Goal: Task Accomplishment & Management: Use online tool/utility

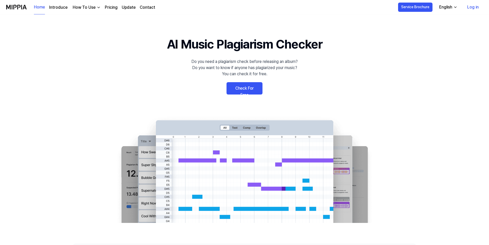
click at [252, 90] on link "Check For Free" at bounding box center [244, 88] width 36 height 12
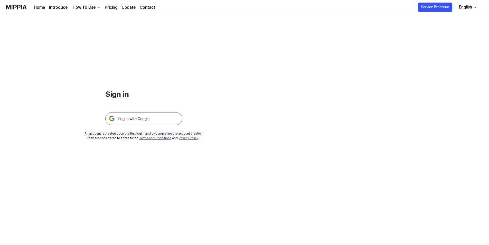
click at [144, 128] on div "Sign in An account is created upon the first login, and by completing the accou…" at bounding box center [143, 77] width 287 height 126
click at [146, 123] on img at bounding box center [143, 118] width 77 height 13
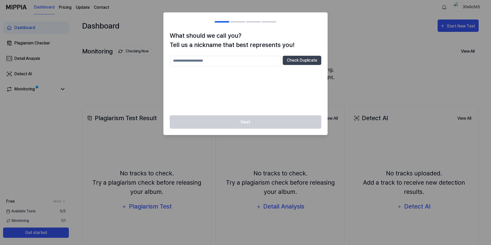
click at [229, 65] on input "text" at bounding box center [225, 61] width 111 height 10
click at [286, 116] on div "Next" at bounding box center [245, 125] width 164 height 20
click at [276, 129] on div "Next" at bounding box center [245, 125] width 164 height 20
click at [275, 124] on div "Next" at bounding box center [245, 125] width 164 height 20
click at [215, 60] on input "*****" at bounding box center [225, 61] width 111 height 10
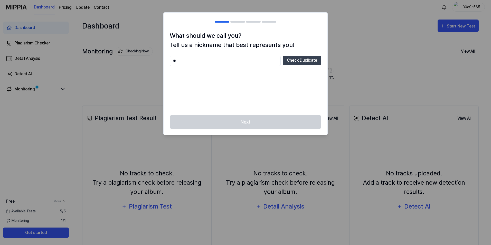
type input "*"
type input "***"
click at [288, 56] on button "Check Duplicate" at bounding box center [302, 60] width 39 height 9
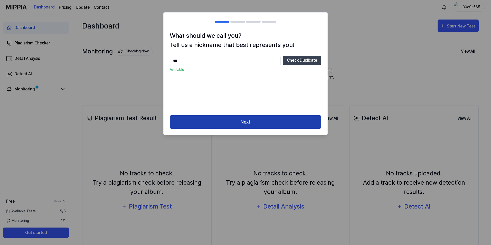
click at [257, 121] on button "Next" at bounding box center [245, 122] width 151 height 14
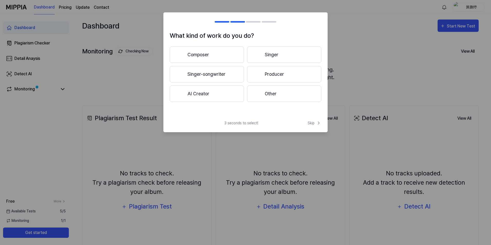
click at [232, 95] on button "AI Creator" at bounding box center [207, 93] width 74 height 16
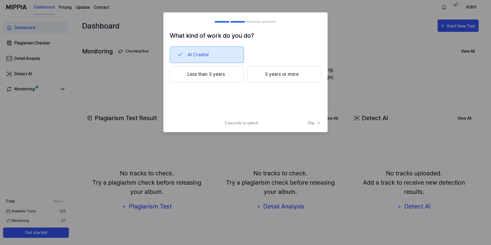
click at [189, 56] on button "AI Creator" at bounding box center [207, 54] width 74 height 16
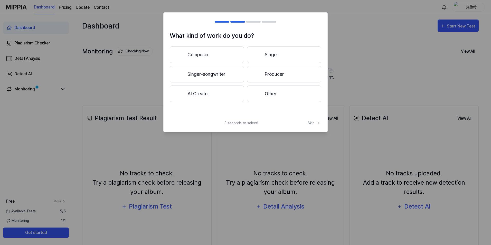
click at [189, 56] on button "Composer" at bounding box center [207, 54] width 74 height 16
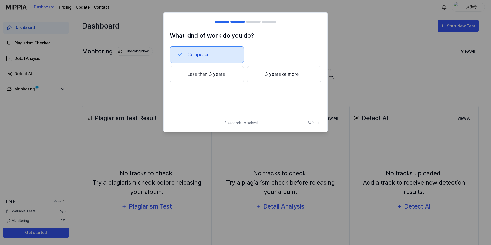
click at [189, 56] on button "Composer" at bounding box center [207, 54] width 74 height 16
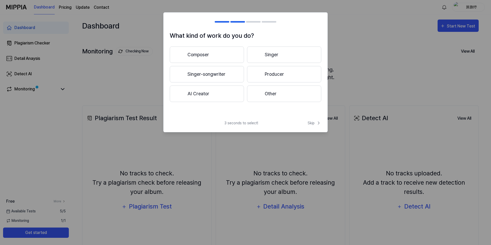
click at [231, 94] on button "AI Creator" at bounding box center [207, 93] width 74 height 16
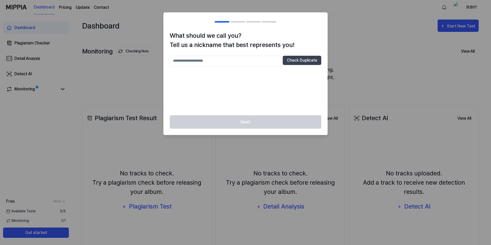
click at [242, 65] on input "text" at bounding box center [225, 61] width 111 height 10
type input "***"
click at [303, 61] on button "Check Duplicate" at bounding box center [302, 60] width 39 height 9
click at [267, 125] on div "Next" at bounding box center [245, 125] width 164 height 20
click at [286, 64] on button "Check Duplicate" at bounding box center [302, 60] width 39 height 9
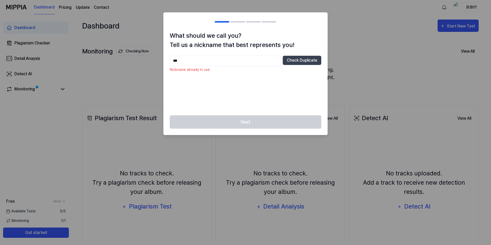
drag, startPoint x: 208, startPoint y: 55, endPoint x: 199, endPoint y: 59, distance: 9.6
click at [207, 55] on div "What should we call you? Tell us a nickname that best represents you! *** Check…" at bounding box center [245, 73] width 164 height 84
click at [199, 59] on input "***" at bounding box center [225, 61] width 111 height 10
click at [174, 60] on input "***" at bounding box center [225, 61] width 111 height 10
click at [375, 94] on div at bounding box center [245, 122] width 491 height 245
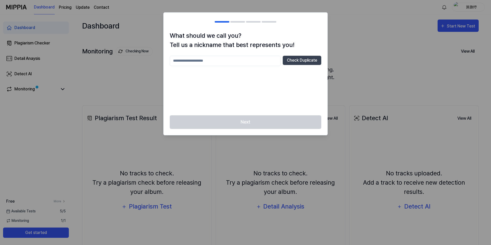
click at [239, 21] on div at bounding box center [237, 22] width 15 height 2
click at [238, 22] on div at bounding box center [237, 22] width 15 height 2
click at [237, 22] on div at bounding box center [237, 22] width 15 height 2
click at [239, 22] on div at bounding box center [237, 22] width 15 height 2
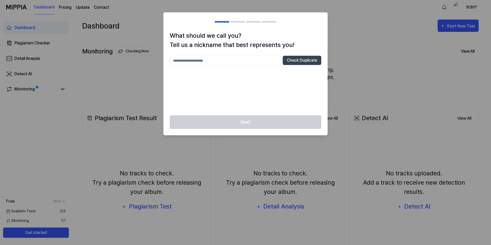
click at [266, 60] on input "text" at bounding box center [225, 61] width 111 height 10
type input "*"
type input "*****"
click at [305, 60] on button "Check Duplicate" at bounding box center [302, 60] width 39 height 9
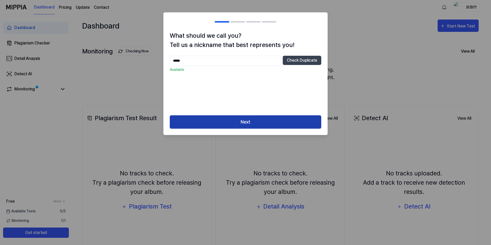
click at [260, 122] on button "Next" at bounding box center [245, 122] width 151 height 14
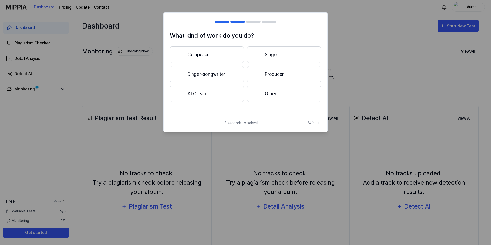
click at [211, 96] on button "AI Creator" at bounding box center [207, 93] width 74 height 16
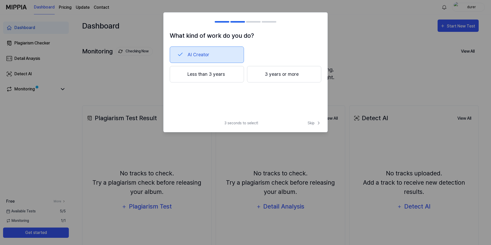
click at [217, 75] on button "Less than 3 years" at bounding box center [207, 74] width 74 height 16
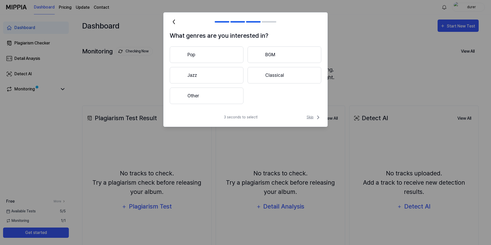
click at [315, 119] on icon at bounding box center [318, 117] width 6 height 6
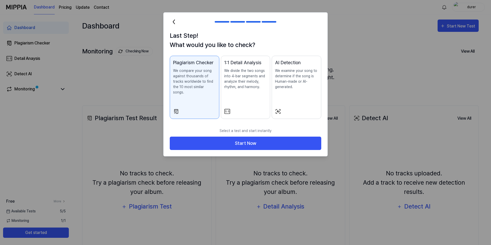
click at [263, 108] on div at bounding box center [245, 111] width 43 height 6
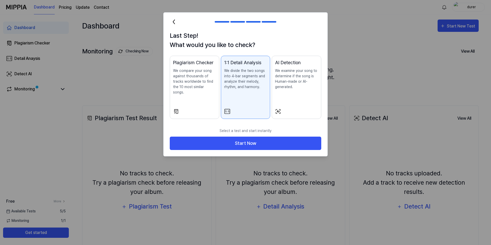
click at [287, 99] on div "AI Detection We examine your song to determine if the song is Human-made or AI-…" at bounding box center [296, 79] width 43 height 41
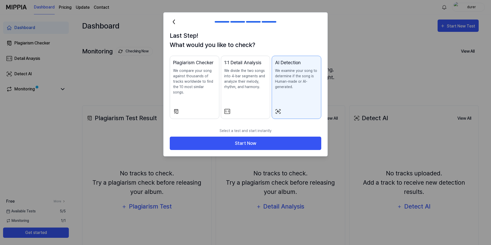
click at [251, 100] on button "1:1 Detail Analysis We divide the two songs into 4-bar segments and analyze the…" at bounding box center [246, 87] width 50 height 63
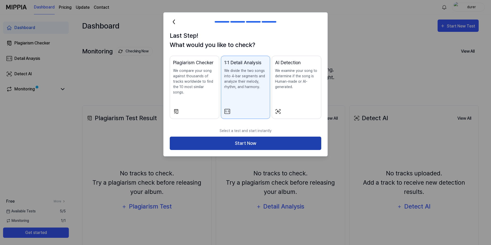
click at [208, 137] on button "Start Now" at bounding box center [245, 144] width 151 height 14
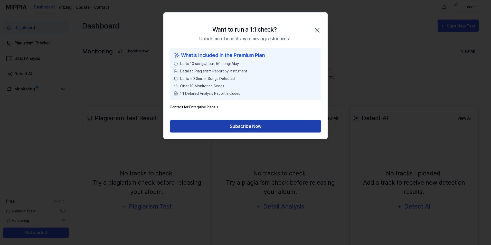
click at [259, 126] on button "Subscribe Now" at bounding box center [245, 126] width 151 height 12
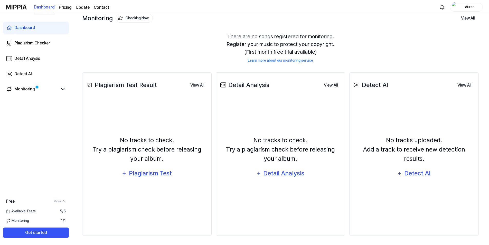
scroll to position [34, 0]
click at [162, 174] on div "Plagiarism Test" at bounding box center [150, 173] width 44 height 10
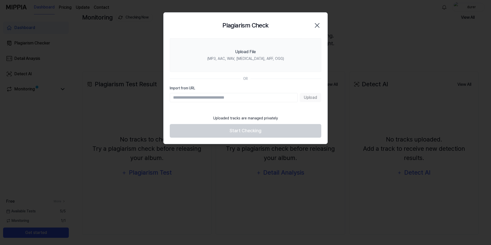
click at [211, 100] on input "Import from URL" at bounding box center [234, 97] width 128 height 9
click at [300, 110] on section "Upload File (MP3, AAC, WAV, [MEDICAL_DATA], AIFF, OGG) OR Import from URL Upload" at bounding box center [245, 75] width 164 height 74
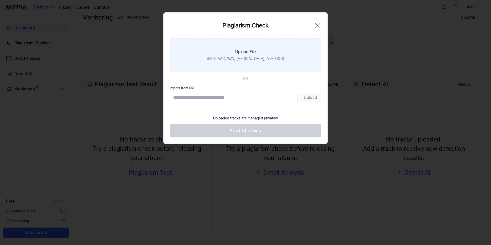
click at [255, 54] on div "Upload File" at bounding box center [245, 52] width 21 height 6
click at [0, 0] on input "Upload File (MP3, AAC, WAV, [MEDICAL_DATA], AIFF, OGG)" at bounding box center [0, 0] width 0 height 0
click at [255, 54] on div "Upload File" at bounding box center [245, 52] width 21 height 6
click at [0, 0] on input "Upload File (MP3, AAC, WAV, [MEDICAL_DATA], AIFF, OGG)" at bounding box center [0, 0] width 0 height 0
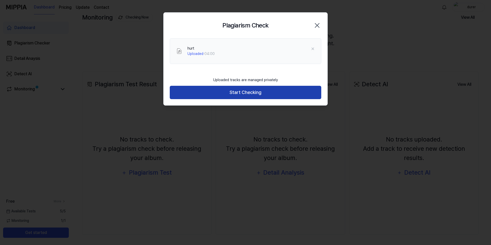
click at [238, 97] on button "Start Checking" at bounding box center [245, 93] width 151 height 14
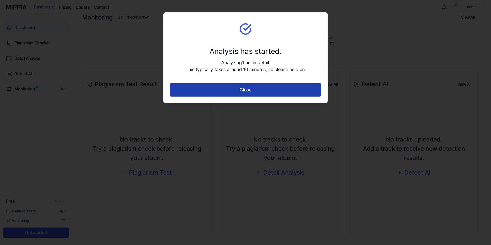
click at [238, 90] on button "Close" at bounding box center [245, 90] width 151 height 14
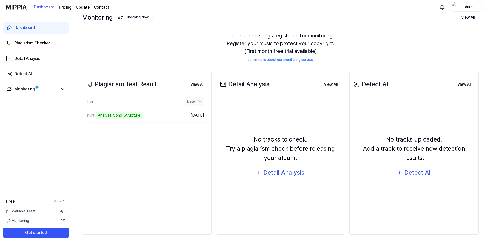
click at [195, 104] on div "Date" at bounding box center [194, 101] width 19 height 8
click at [273, 177] on div "Detail Analysis" at bounding box center [284, 173] width 42 height 10
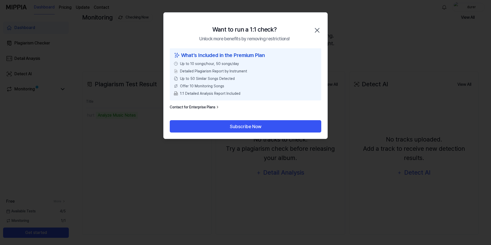
click at [319, 32] on icon "button" at bounding box center [317, 30] width 8 height 8
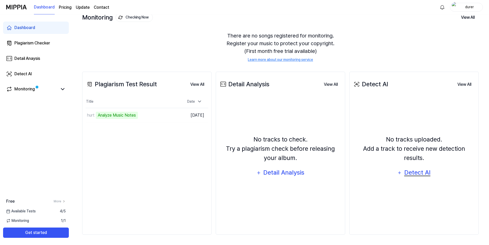
click at [420, 168] on div "Detect AI" at bounding box center [416, 173] width 27 height 10
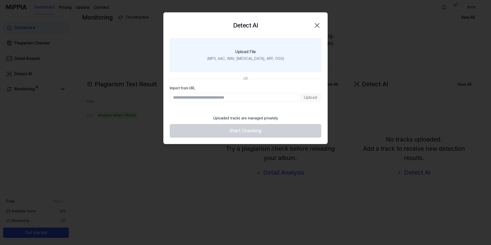
click at [277, 51] on label "Upload File (MP3, AAC, WAV, [MEDICAL_DATA], AIFF, OGG)" at bounding box center [245, 55] width 151 height 34
click at [0, 0] on input "Upload File (MP3, AAC, WAV, [MEDICAL_DATA], AIFF, OGG)" at bounding box center [0, 0] width 0 height 0
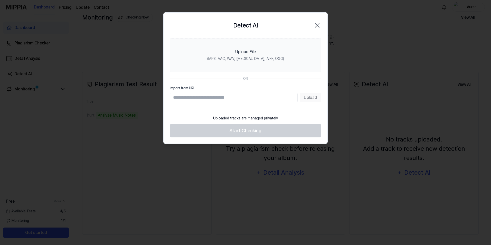
click at [315, 26] on icon "button" at bounding box center [317, 25] width 8 height 8
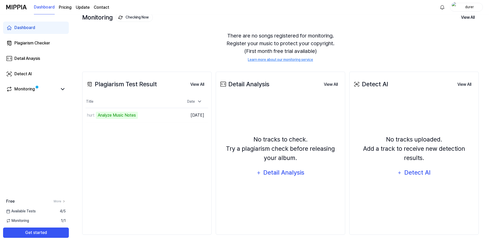
scroll to position [0, 0]
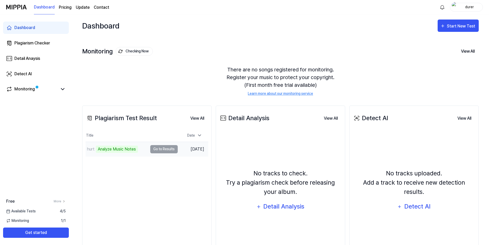
click at [155, 149] on td "hurt Analyze Music Notes Go to Results" at bounding box center [131, 149] width 92 height 14
click at [151, 149] on td "hurt Analyze Music Notes Go to Results" at bounding box center [131, 149] width 92 height 14
click at [46, 93] on div "Monitoring" at bounding box center [36, 89] width 66 height 12
click at [63, 87] on icon at bounding box center [63, 89] width 6 height 6
click at [65, 91] on icon at bounding box center [63, 89] width 6 height 6
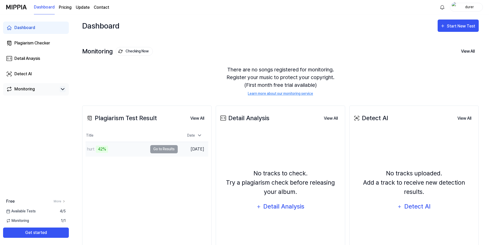
click at [160, 148] on td "hurt 42% Go to Results" at bounding box center [131, 149] width 92 height 14
click at [165, 150] on button "Go to Results" at bounding box center [163, 149] width 27 height 8
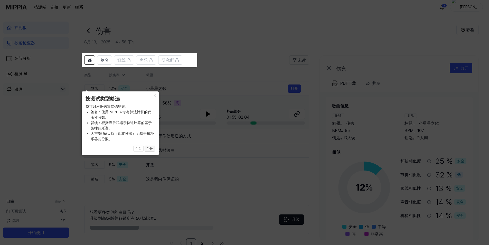
click at [151, 151] on button "다음" at bounding box center [150, 149] width 10 height 6
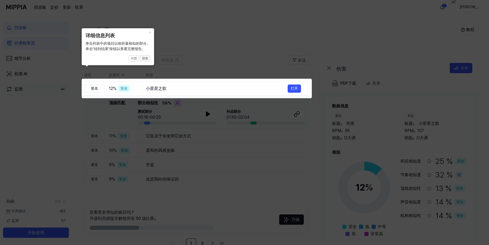
click at [143, 60] on button "완료" at bounding box center [145, 58] width 10 height 6
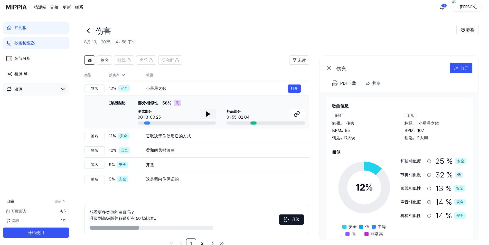
click at [207, 111] on button at bounding box center [208, 114] width 16 height 10
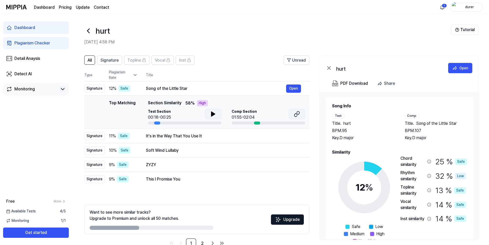
click at [296, 115] on icon at bounding box center [297, 114] width 6 height 6
click at [212, 116] on icon at bounding box center [213, 114] width 4 height 5
click at [291, 89] on button "Open" at bounding box center [293, 88] width 15 height 8
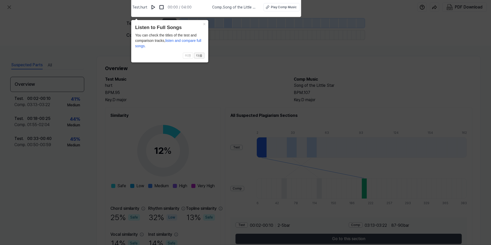
click at [200, 57] on button "다음" at bounding box center [199, 56] width 10 height 6
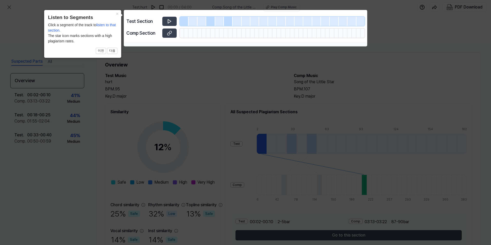
click at [196, 55] on icon at bounding box center [245, 122] width 491 height 245
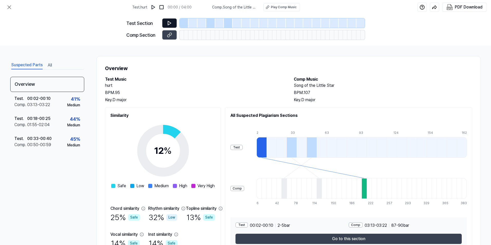
click at [170, 25] on icon at bounding box center [169, 23] width 5 height 5
click at [166, 22] on button at bounding box center [169, 22] width 14 height 9
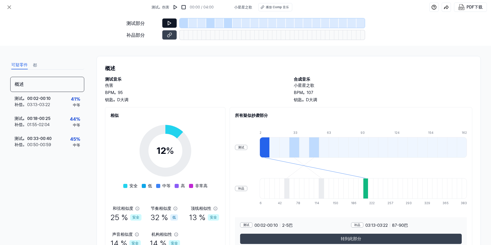
click at [164, 22] on button at bounding box center [169, 22] width 14 height 9
click at [164, 35] on button at bounding box center [169, 34] width 14 height 9
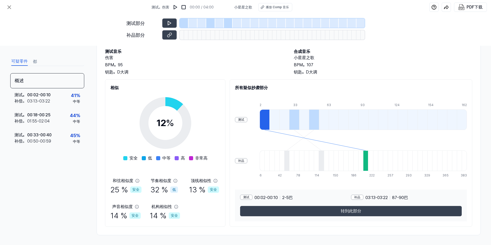
scroll to position [28, 0]
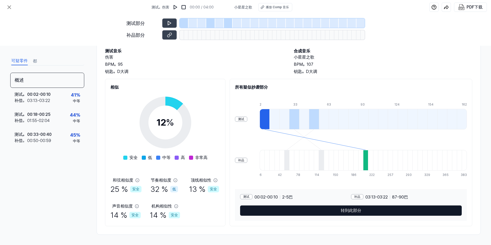
click at [276, 206] on button "转到此部分" at bounding box center [351, 210] width 222 height 10
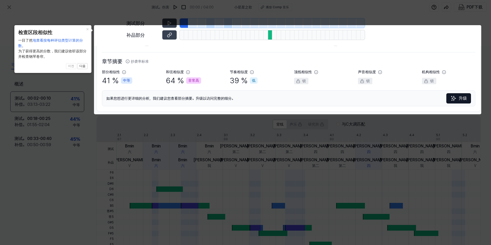
click at [215, 157] on icon at bounding box center [245, 122] width 491 height 245
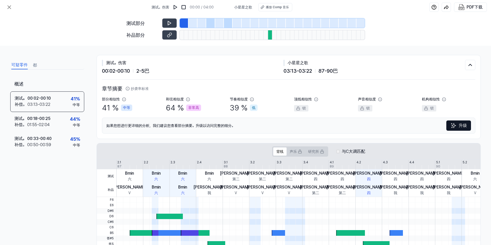
scroll to position [0, 0]
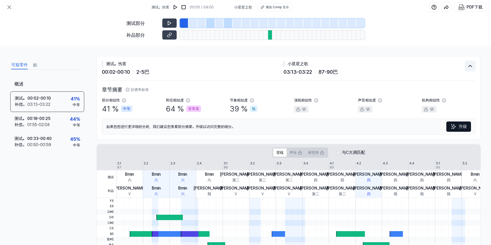
click at [469, 64] on icon at bounding box center [470, 66] width 6 height 6
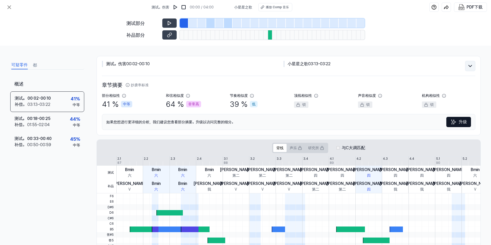
click at [469, 64] on icon at bounding box center [470, 66] width 6 height 6
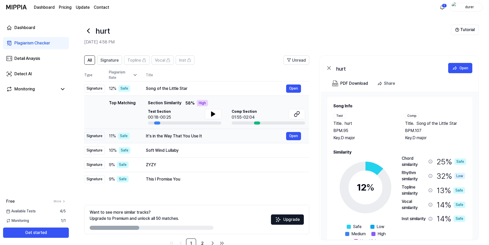
click at [201, 134] on div "It's in the Way That You Use It" at bounding box center [216, 136] width 140 height 6
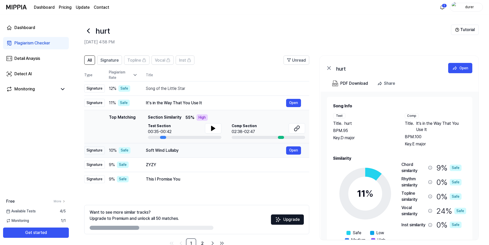
click at [181, 147] on div "Soft Wind Lullaby" at bounding box center [216, 150] width 140 height 6
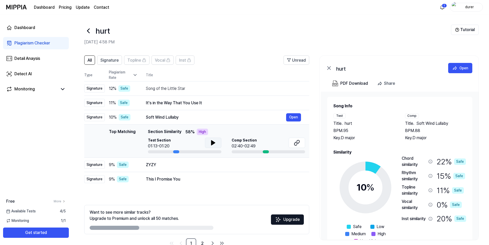
click at [206, 142] on button at bounding box center [213, 143] width 16 height 10
click at [191, 166] on div "ZYZY" at bounding box center [216, 165] width 140 height 6
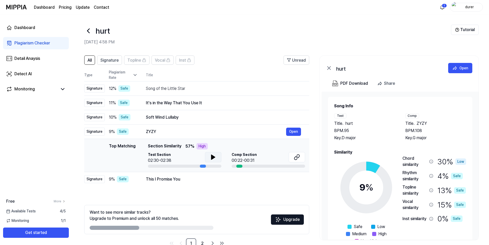
click at [218, 153] on button at bounding box center [213, 157] width 16 height 10
click at [185, 103] on div "It's in the Way That You Use It" at bounding box center [216, 103] width 140 height 6
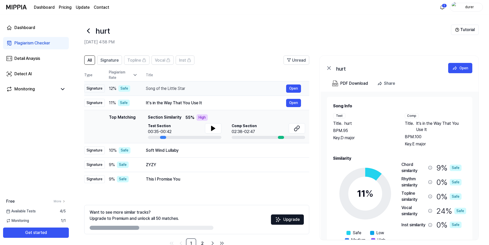
click at [175, 85] on div "Song of the Little Star" at bounding box center [216, 88] width 140 height 6
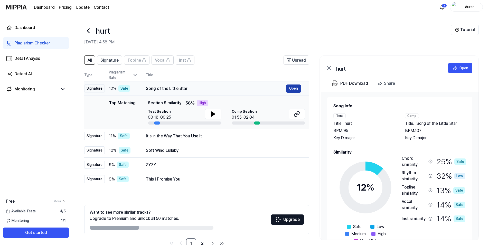
click at [289, 88] on button "Open" at bounding box center [293, 88] width 15 height 8
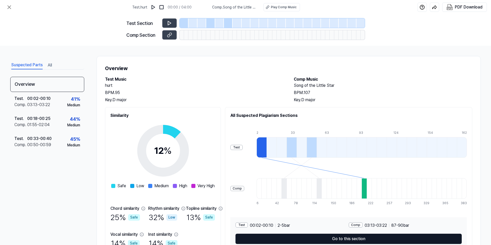
click at [386, 236] on button "Go to this section" at bounding box center [348, 239] width 226 height 10
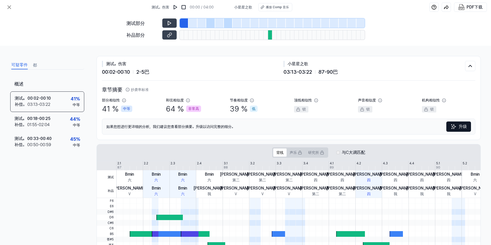
click at [174, 110] on font "64" at bounding box center [170, 109] width 9 height 12
click at [272, 38] on div at bounding box center [270, 34] width 4 height 9
click at [168, 33] on icon at bounding box center [169, 34] width 5 height 5
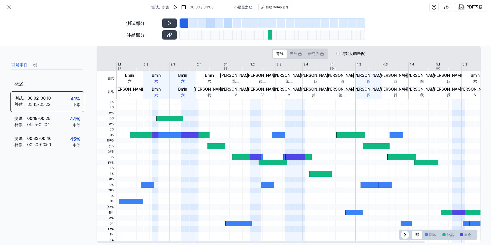
scroll to position [107, 0]
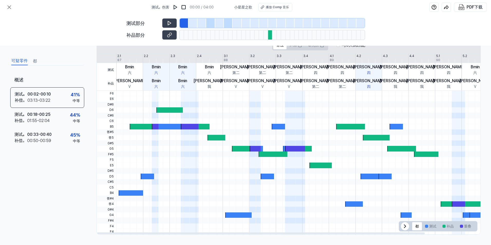
click at [123, 192] on div at bounding box center [131, 193] width 24 height 6
drag, startPoint x: 139, startPoint y: 187, endPoint x: 150, endPoint y: 175, distance: 16.6
click at [142, 91] on div at bounding box center [328, 91] width 424 height 0
click at [155, 169] on span at bounding box center [155, 171] width 7 height 6
drag, startPoint x: 177, startPoint y: 127, endPoint x: 215, endPoint y: 147, distance: 42.9
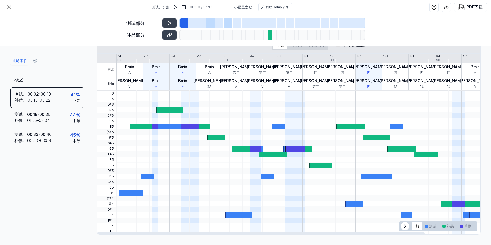
click at [215, 147] on div at bounding box center [328, 163] width 424 height 144
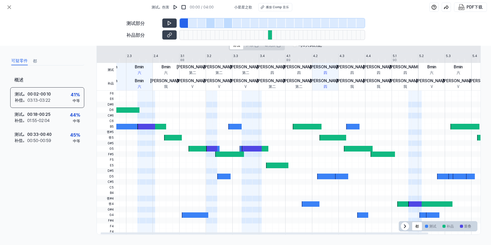
drag, startPoint x: 234, startPoint y: 158, endPoint x: 191, endPoint y: 213, distance: 70.6
click at [191, 213] on div at bounding box center [285, 163] width 424 height 144
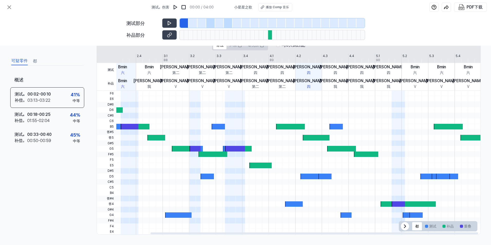
drag, startPoint x: 191, startPoint y: 213, endPoint x: 183, endPoint y: 164, distance: 49.1
click at [0, 187] on html "测试。伤害 00:00 / 04:00 小星星之歌 播放 Comp 音乐 PDF下载 测试部分 补品部分 可疑零件 都 概述 测试。 00:02 - 00:1…" at bounding box center [245, 122] width 491 height 245
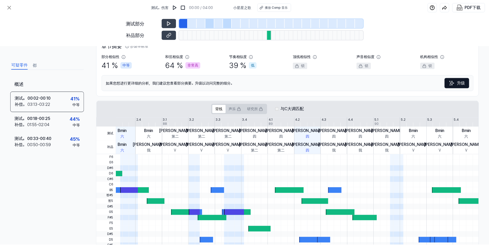
scroll to position [0, 0]
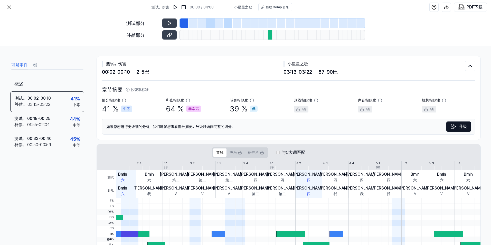
drag, startPoint x: 455, startPoint y: 48, endPoint x: 434, endPoint y: 28, distance: 28.9
click at [455, 48] on div "可疑零件 都 概述 测试。 00:02 - 00:10 补偿。 03:13 - 03:22 41 % 中等 测试。 00:18 - 00:25 补偿。 01:…" at bounding box center [245, 145] width 491 height 199
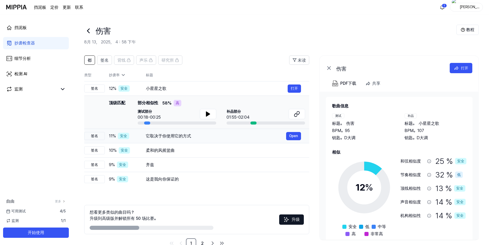
click at [142, 138] on td "它取决于你使用它的方式 Open" at bounding box center [223, 136] width 171 height 14
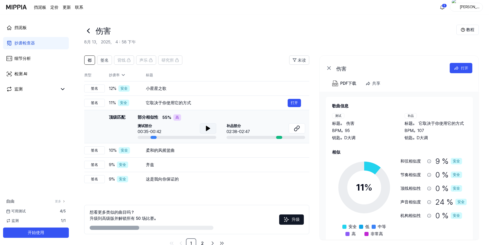
click at [208, 128] on icon at bounding box center [208, 128] width 4 height 5
click at [297, 130] on icon at bounding box center [297, 128] width 6 height 6
click at [88, 29] on icon at bounding box center [88, 31] width 8 height 8
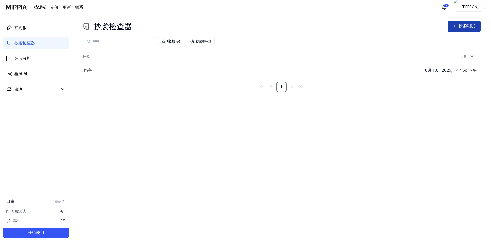
click at [465, 29] on div "抄袭测试" at bounding box center [467, 26] width 18 height 7
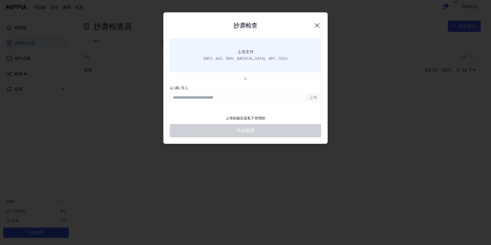
click at [213, 47] on label "上传文件 （MP3、AAC、WAV、[MEDICAL_DATA]、AIFF、OGG）" at bounding box center [245, 55] width 151 height 34
click at [0, 0] on input "上传文件 （MP3、AAC、WAV、[MEDICAL_DATA]、AIFF、OGG）" at bounding box center [0, 0] width 0 height 0
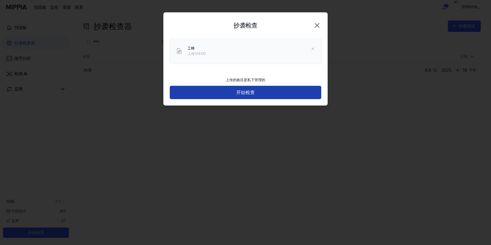
click at [257, 96] on button "开始检查" at bounding box center [245, 93] width 151 height 14
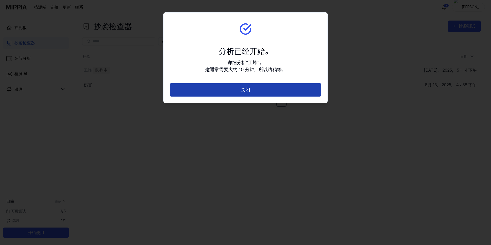
click at [261, 93] on button "关闭" at bounding box center [245, 90] width 151 height 14
